Goal: Information Seeking & Learning: Learn about a topic

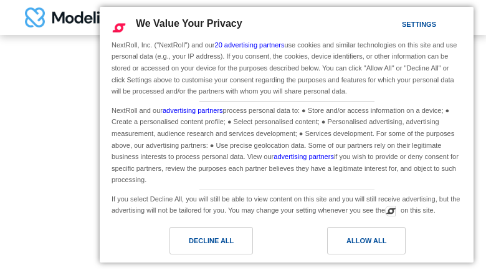
type input "**********"
